Goal: Check status: Check status

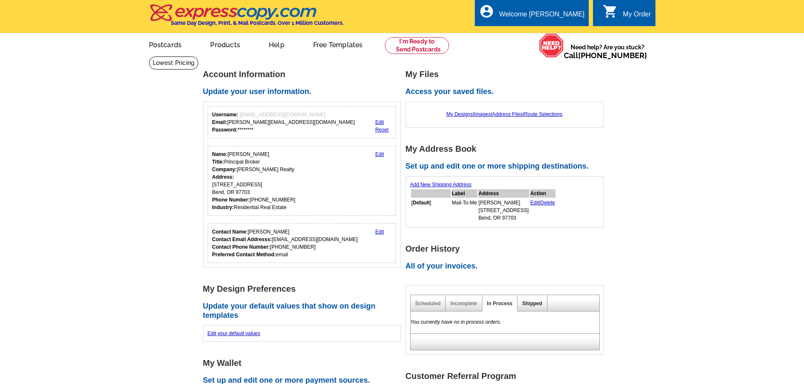
click at [532, 302] on link "Shipped" at bounding box center [532, 304] width 20 height 6
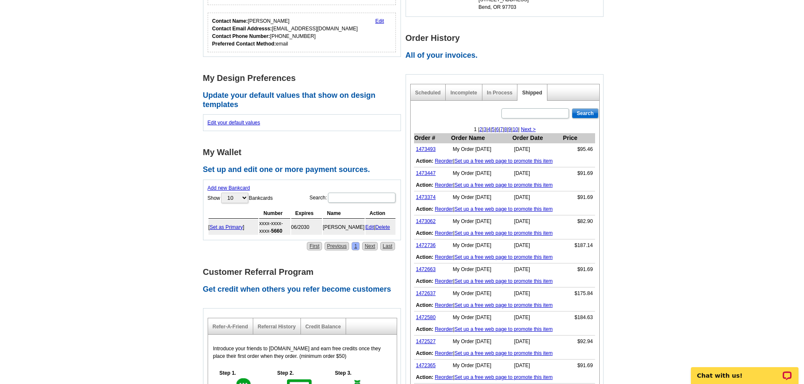
scroll to position [253, 0]
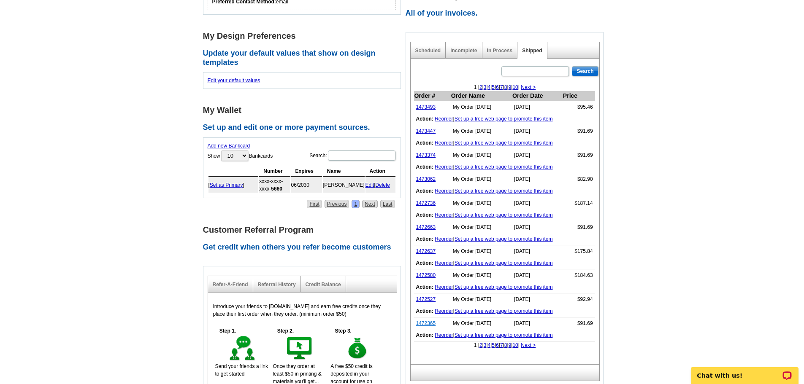
click at [427, 325] on link "1472365" at bounding box center [426, 324] width 20 height 6
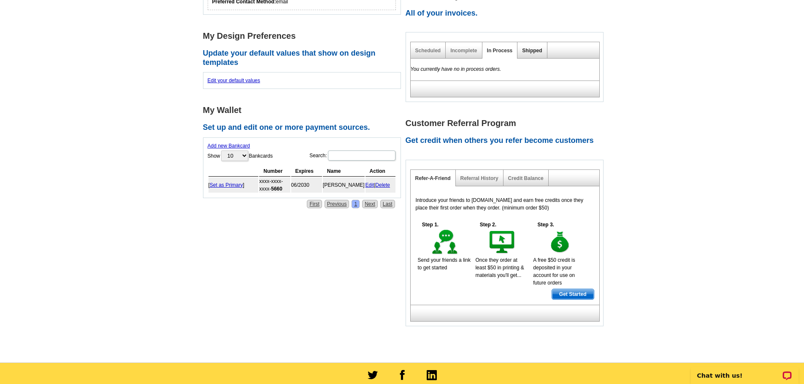
click at [529, 52] on link "Shipped" at bounding box center [532, 51] width 20 height 6
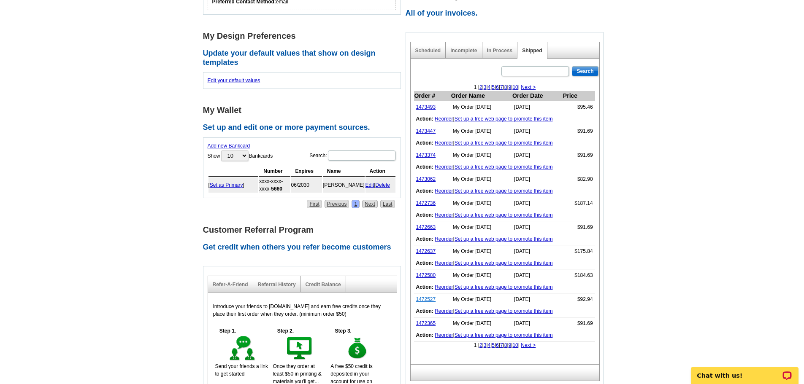
click at [423, 299] on link "1472527" at bounding box center [426, 300] width 20 height 6
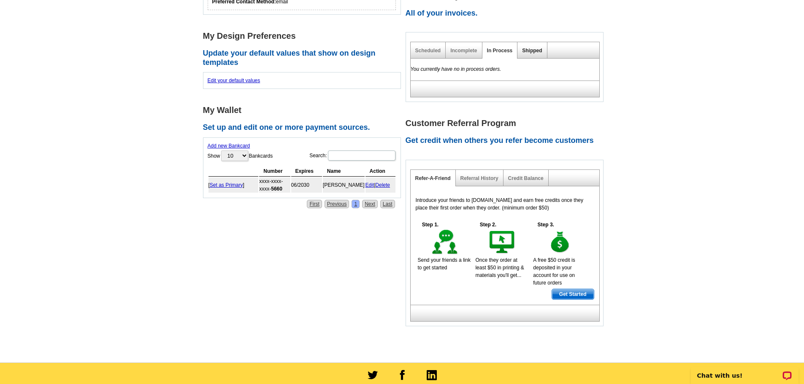
click at [532, 51] on link "Shipped" at bounding box center [532, 51] width 20 height 6
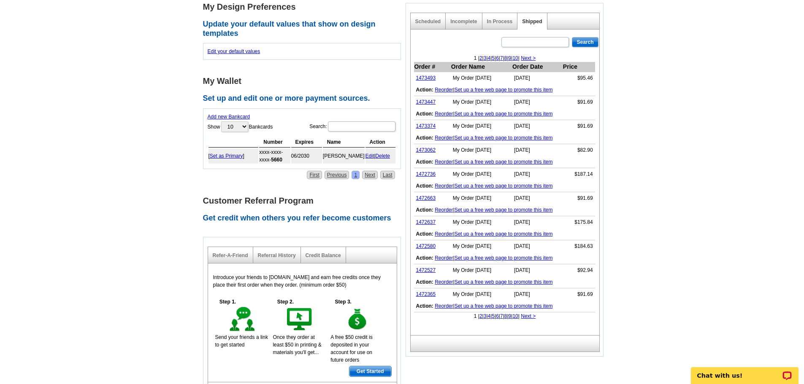
scroll to position [295, 0]
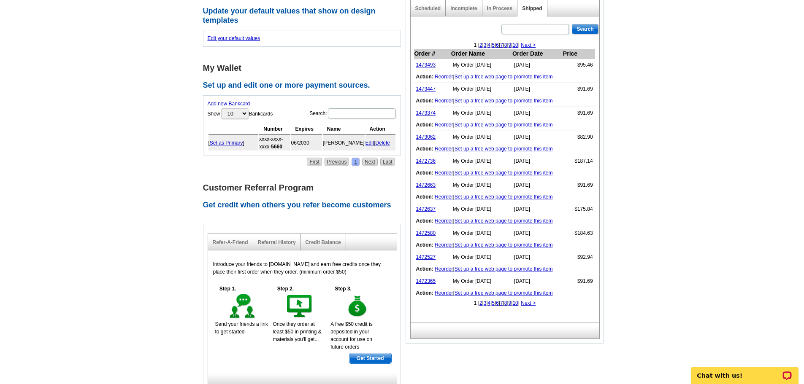
click at [479, 305] on link "2" at bounding box center [480, 303] width 3 height 6
click at [418, 67] on link "1472322" at bounding box center [426, 65] width 20 height 6
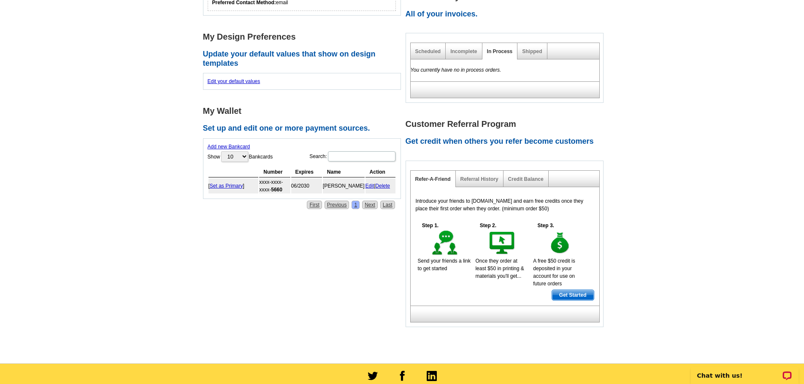
scroll to position [211, 0]
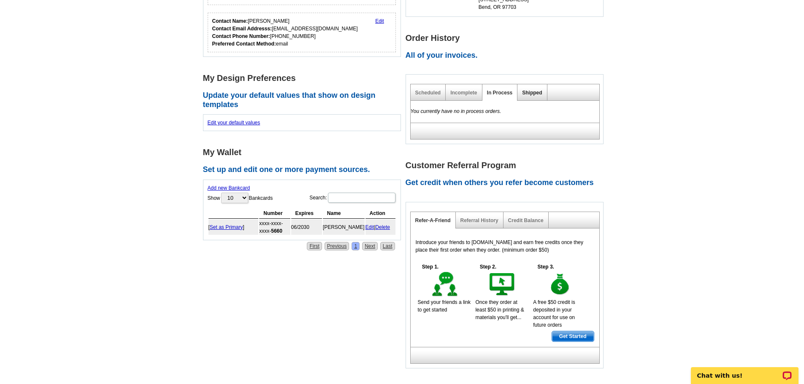
click at [533, 93] on link "Shipped" at bounding box center [532, 93] width 20 height 6
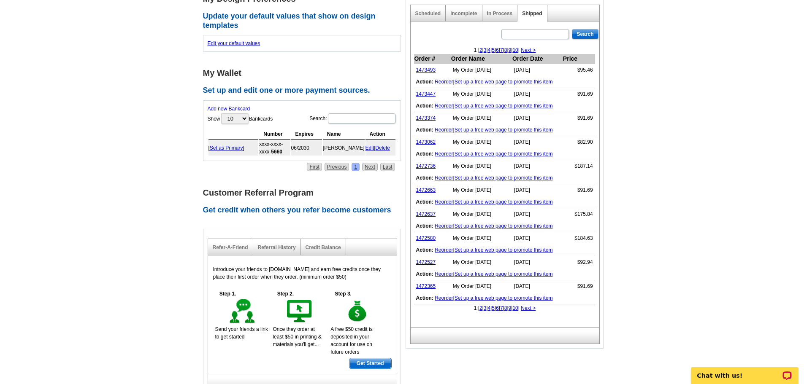
scroll to position [295, 0]
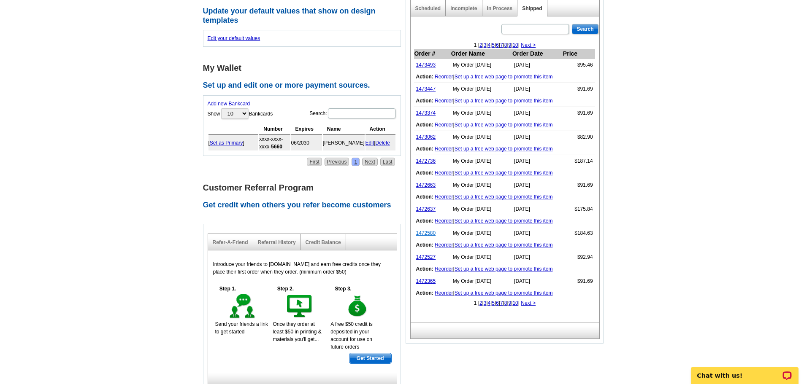
click at [427, 235] on link "1472580" at bounding box center [426, 233] width 20 height 6
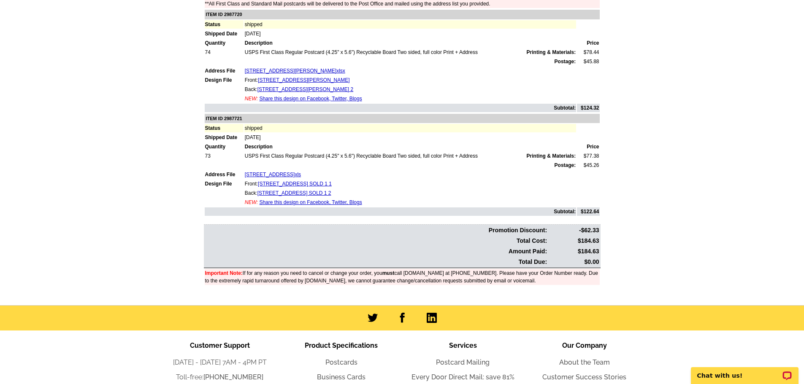
scroll to position [169, 0]
